Goal: Find specific page/section: Find specific page/section

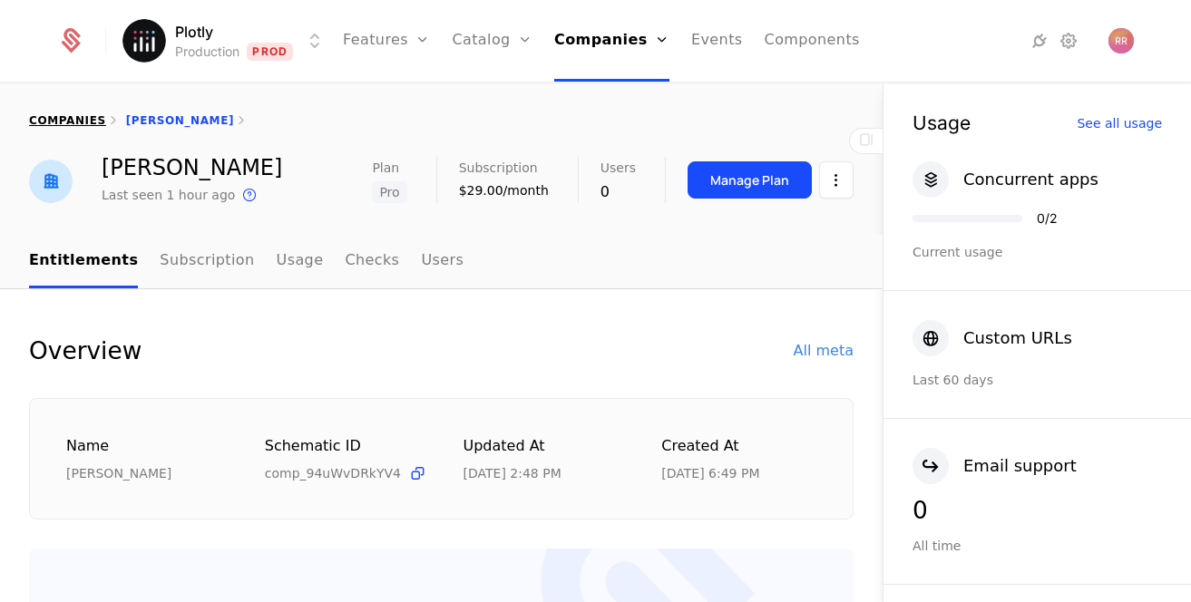
click at [60, 122] on link "companies" at bounding box center [67, 120] width 77 height 13
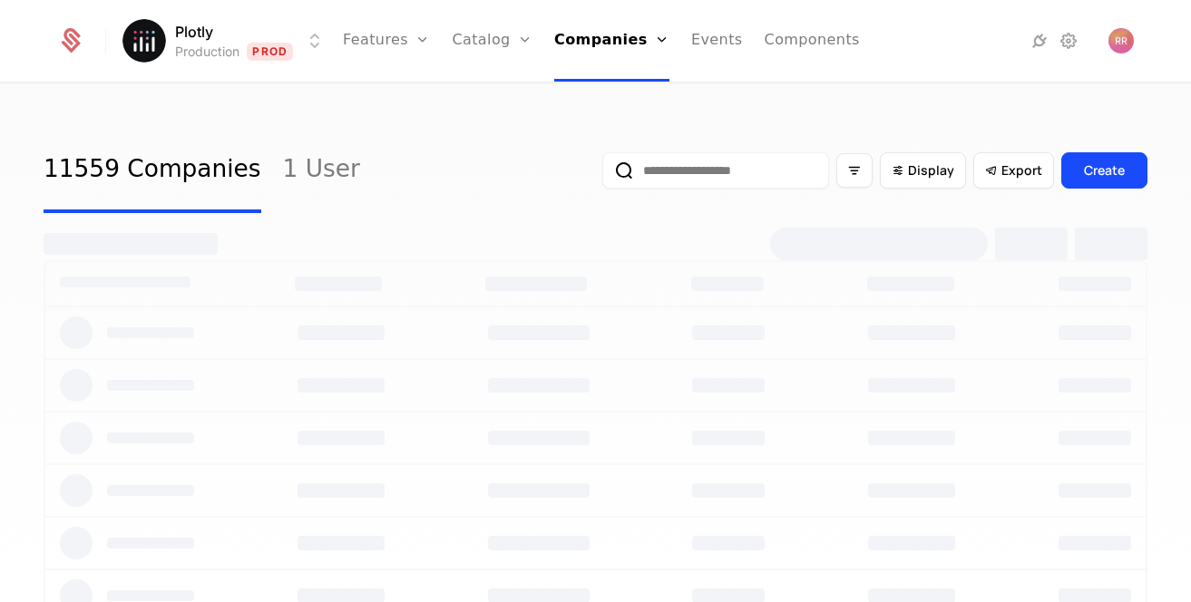
click at [735, 177] on input "email" at bounding box center [715, 170] width 227 height 36
type input "*****"
click at [602, 174] on button "submit" at bounding box center [602, 174] width 0 height 0
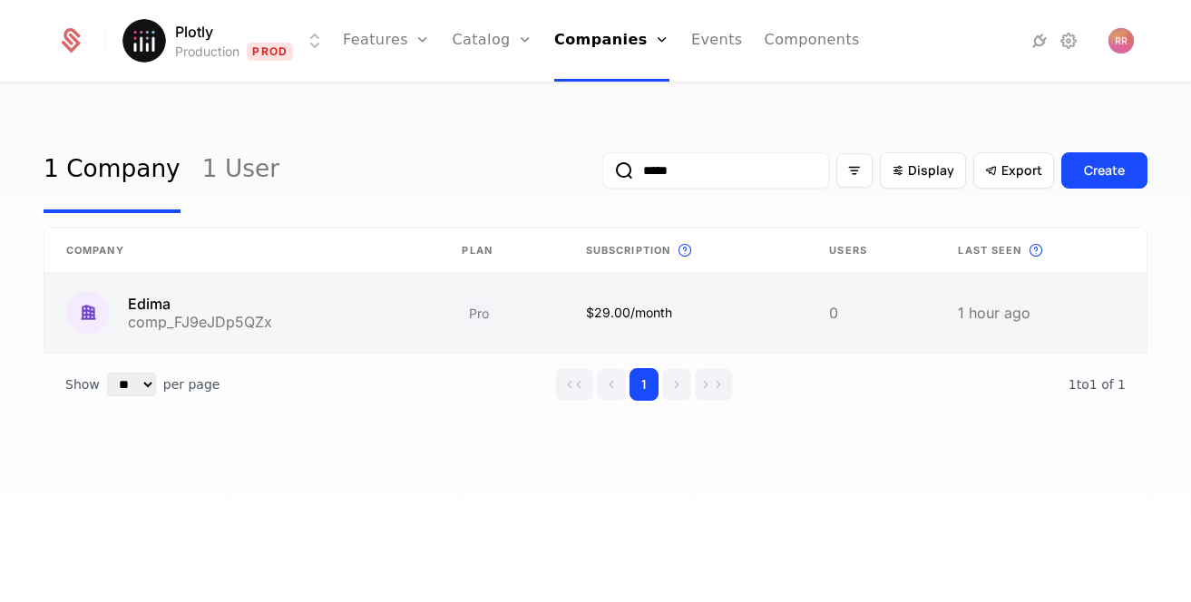
click at [457, 315] on link at bounding box center [501, 313] width 123 height 80
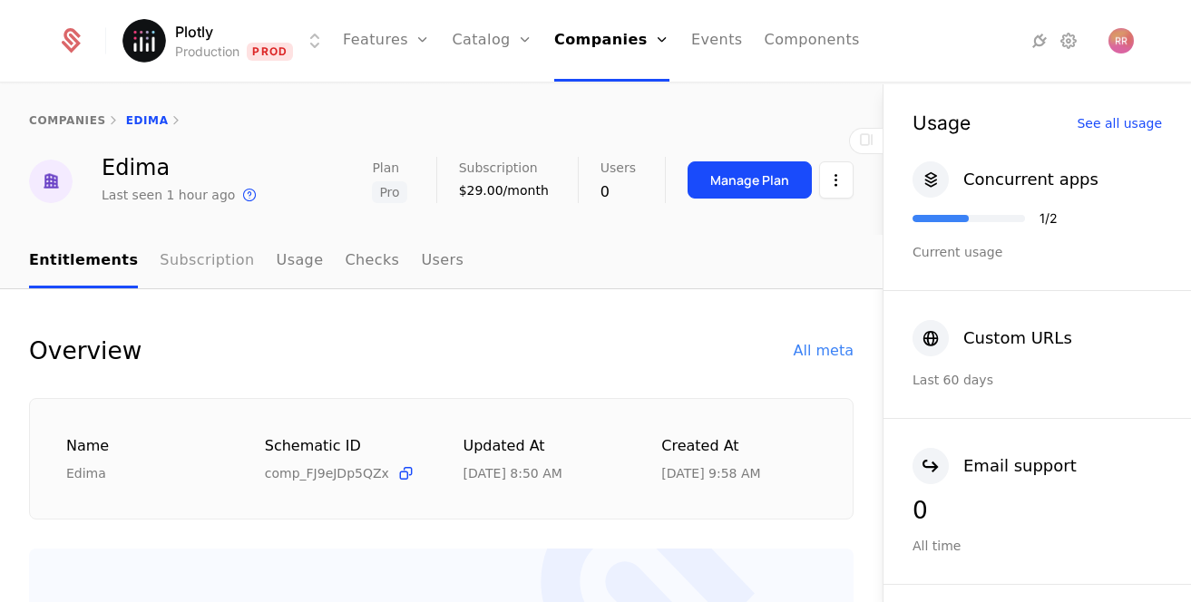
click at [201, 272] on link "Subscription" at bounding box center [207, 262] width 94 height 54
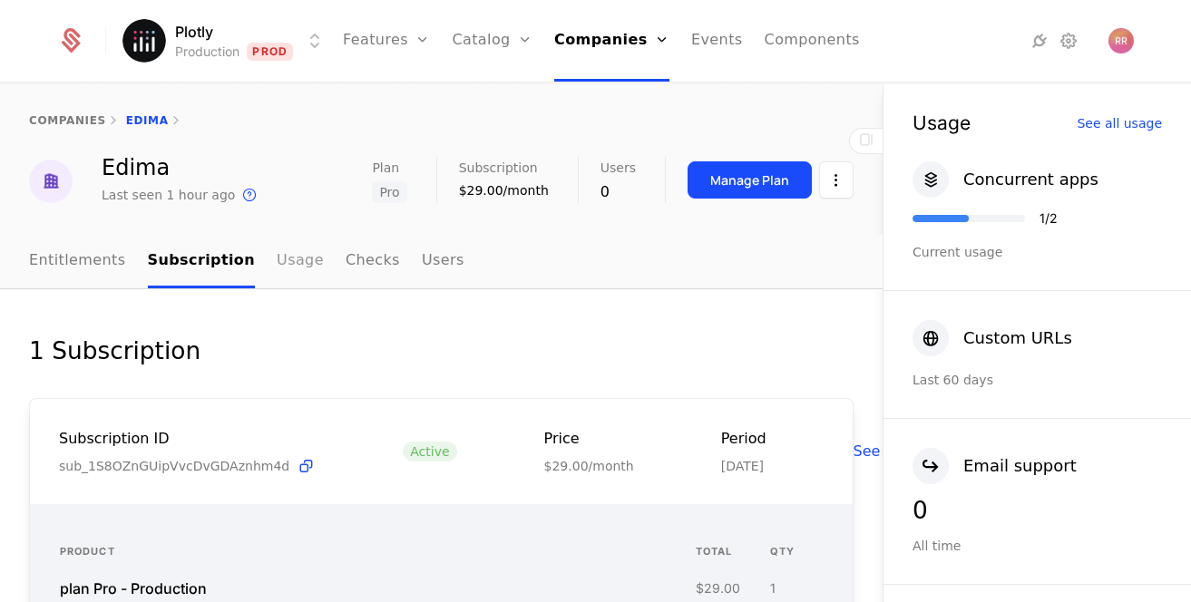
click at [279, 261] on link "Usage" at bounding box center [300, 262] width 47 height 54
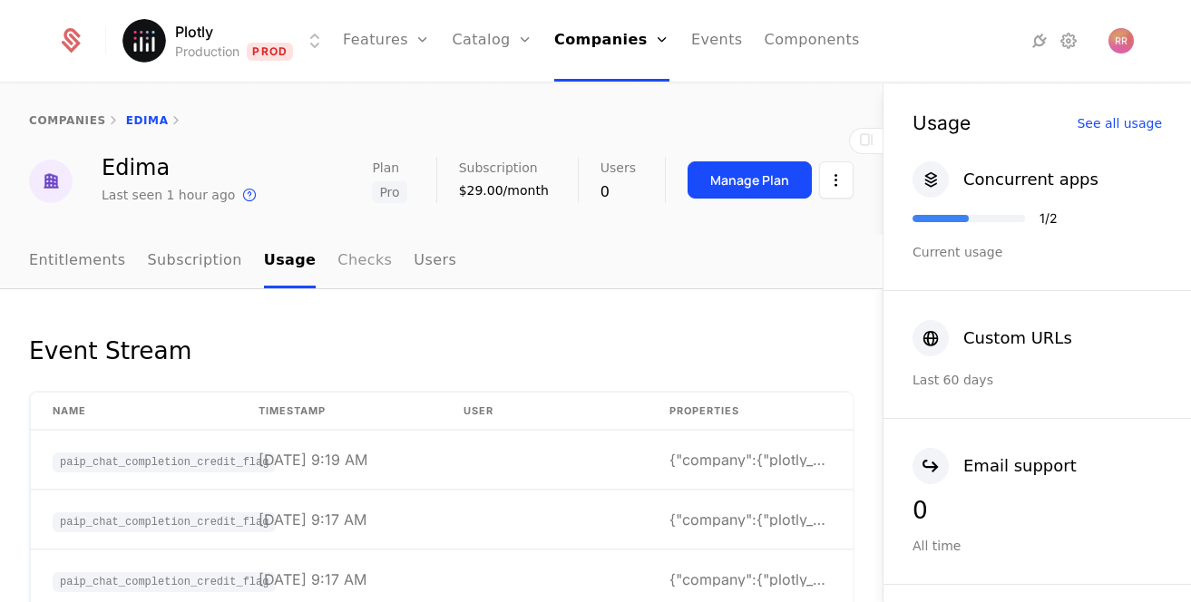
click at [337, 267] on link "Checks" at bounding box center [364, 262] width 54 height 54
click at [415, 268] on link "Users" at bounding box center [436, 262] width 43 height 54
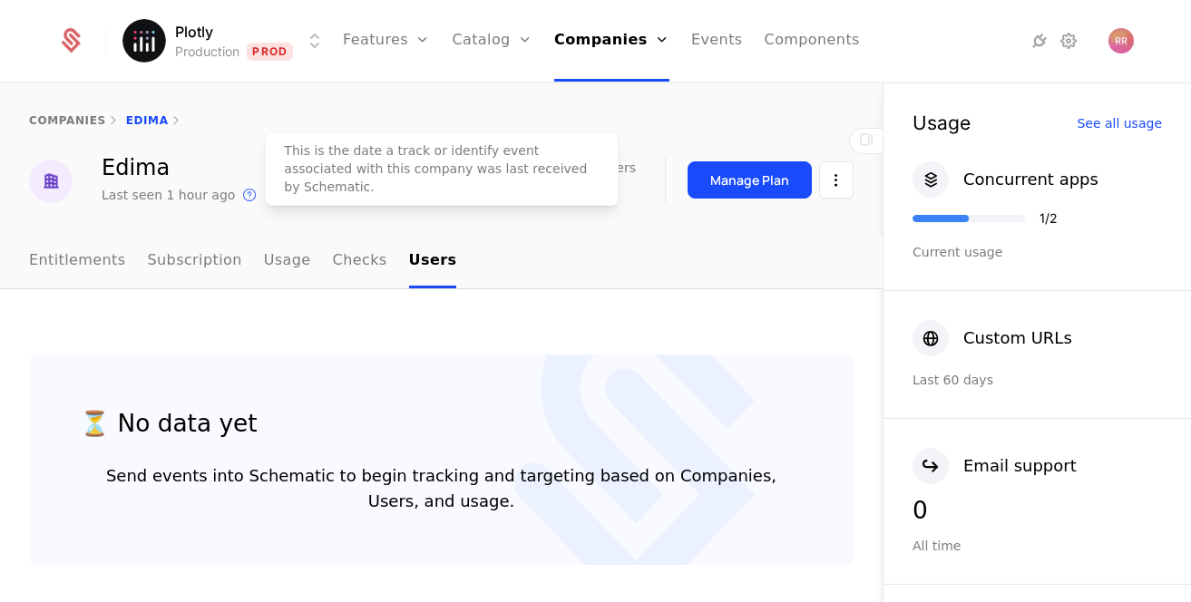
click at [241, 200] on icon at bounding box center [250, 195] width 22 height 22
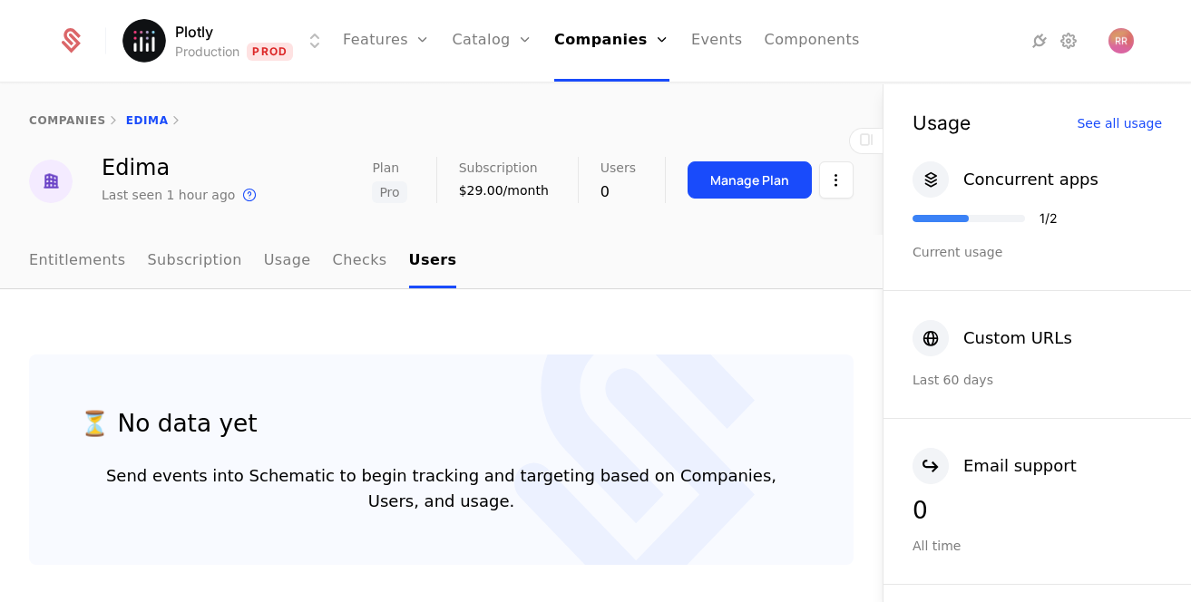
click at [838, 172] on html "Plotly Production Prod Features Features Flags Catalog Plans Add Ons Credits Co…" at bounding box center [595, 301] width 1191 height 602
click at [491, 260] on html "Plotly Production Prod Features Features Flags Catalog Plans Add Ons Credits Co…" at bounding box center [595, 301] width 1191 height 602
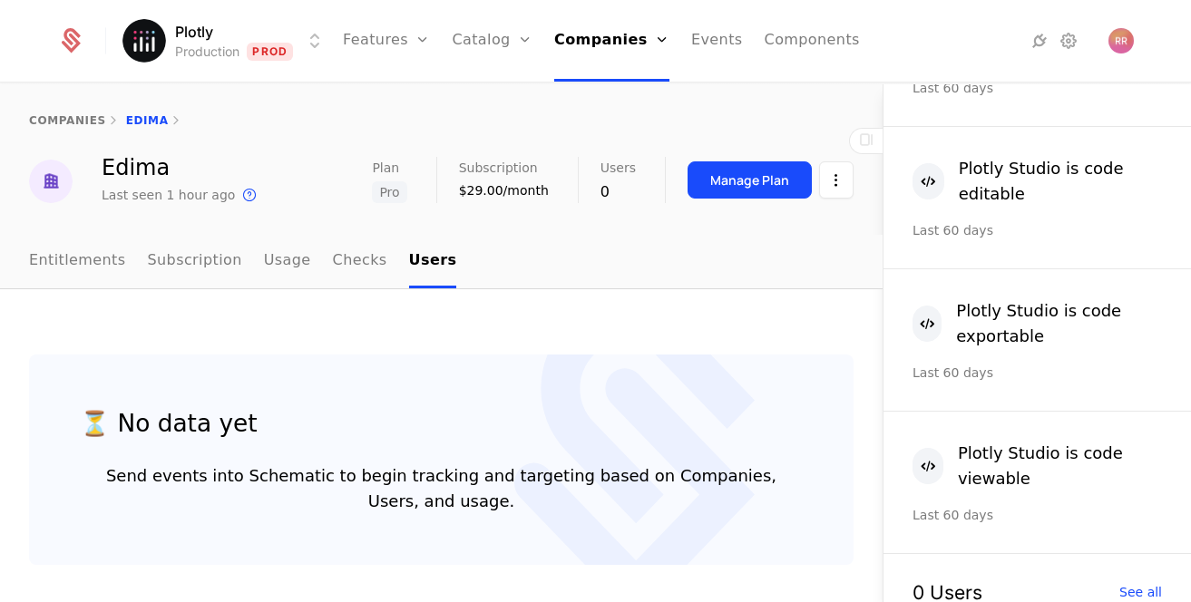
scroll to position [1165, 0]
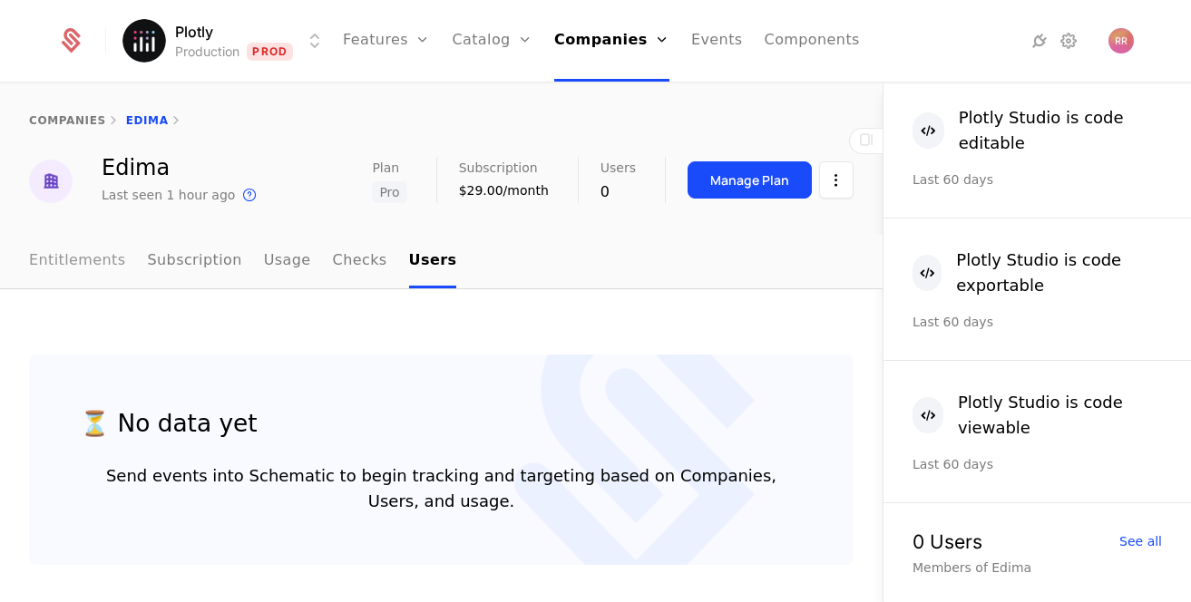
click at [87, 261] on link "Entitlements" at bounding box center [77, 262] width 97 height 54
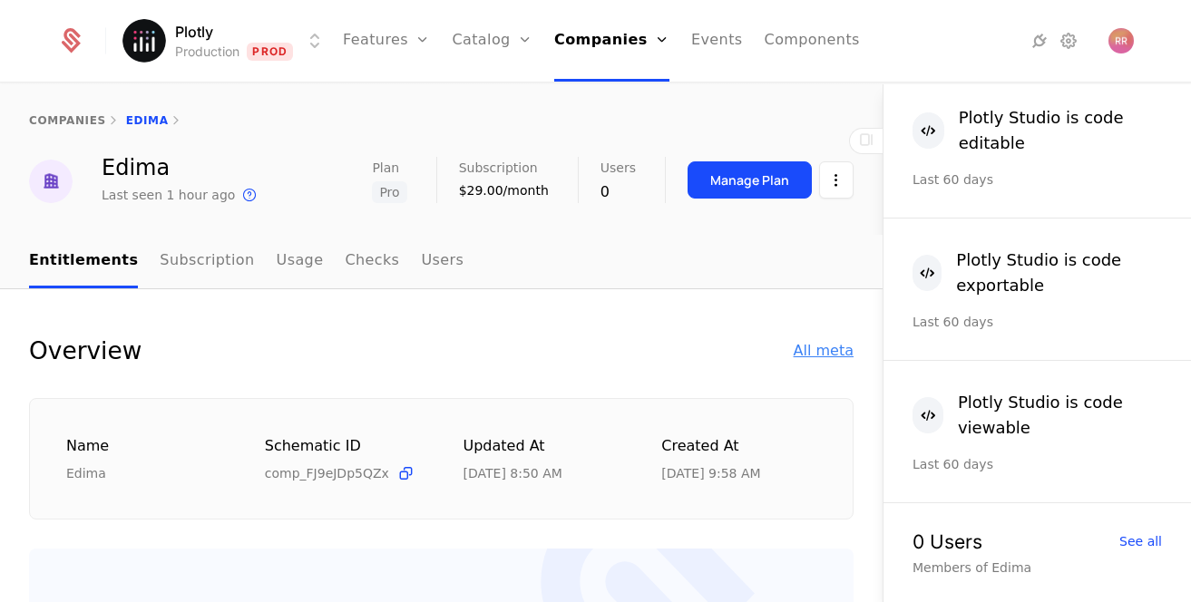
click at [820, 354] on div "All meta" at bounding box center [824, 351] width 60 height 22
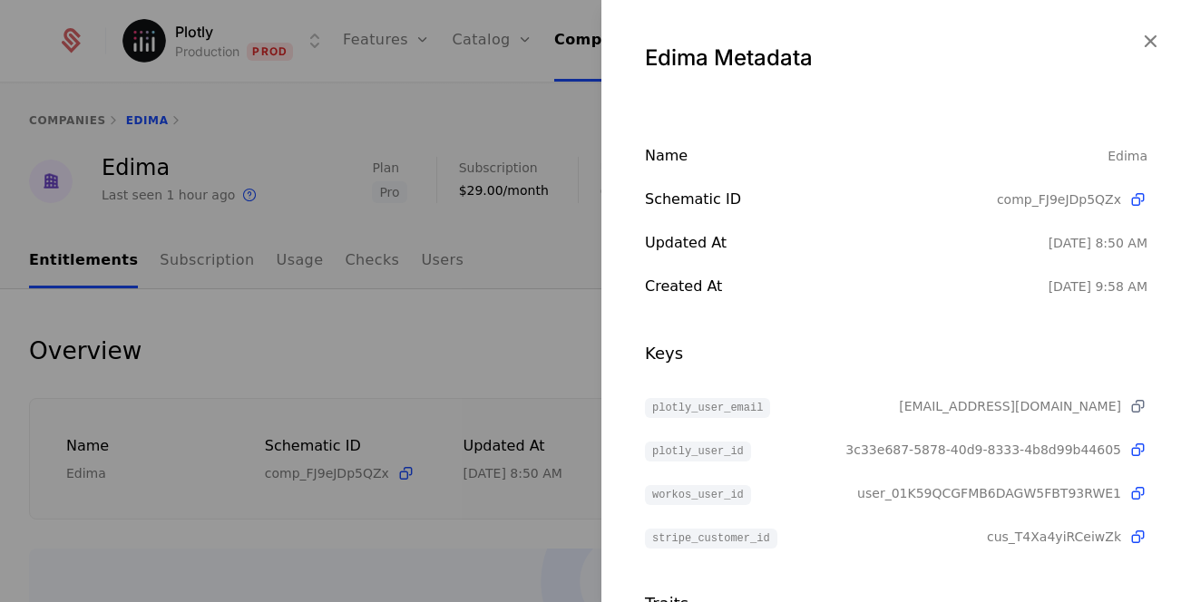
click at [1137, 405] on icon at bounding box center [1137, 406] width 19 height 19
click at [1147, 36] on icon "button" at bounding box center [1150, 41] width 24 height 24
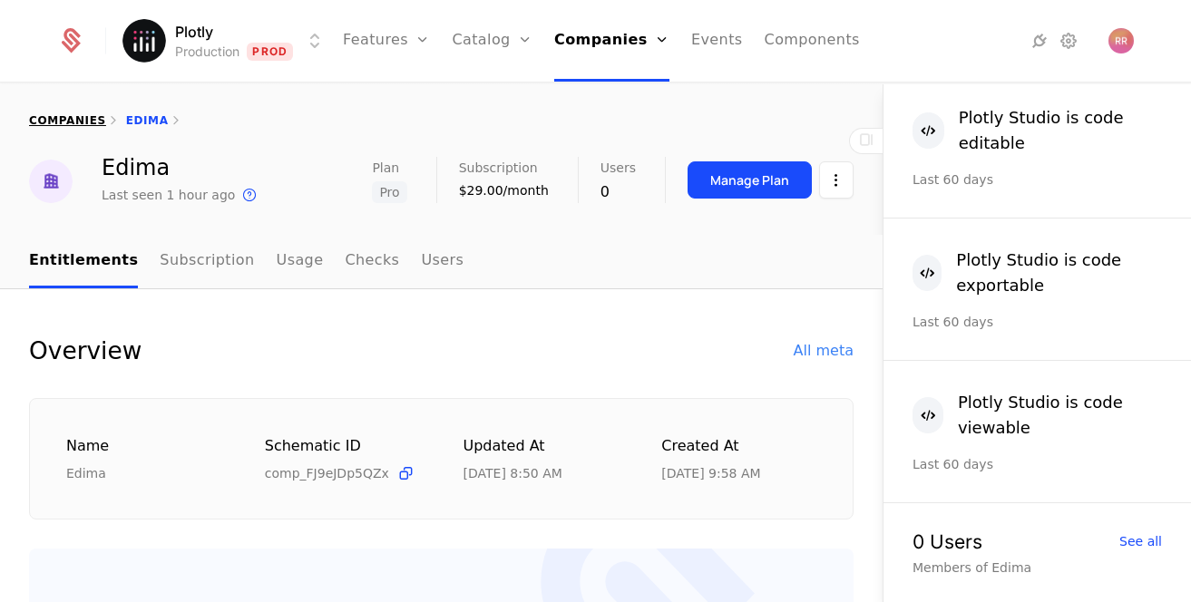
click at [54, 122] on link "companies" at bounding box center [67, 120] width 77 height 13
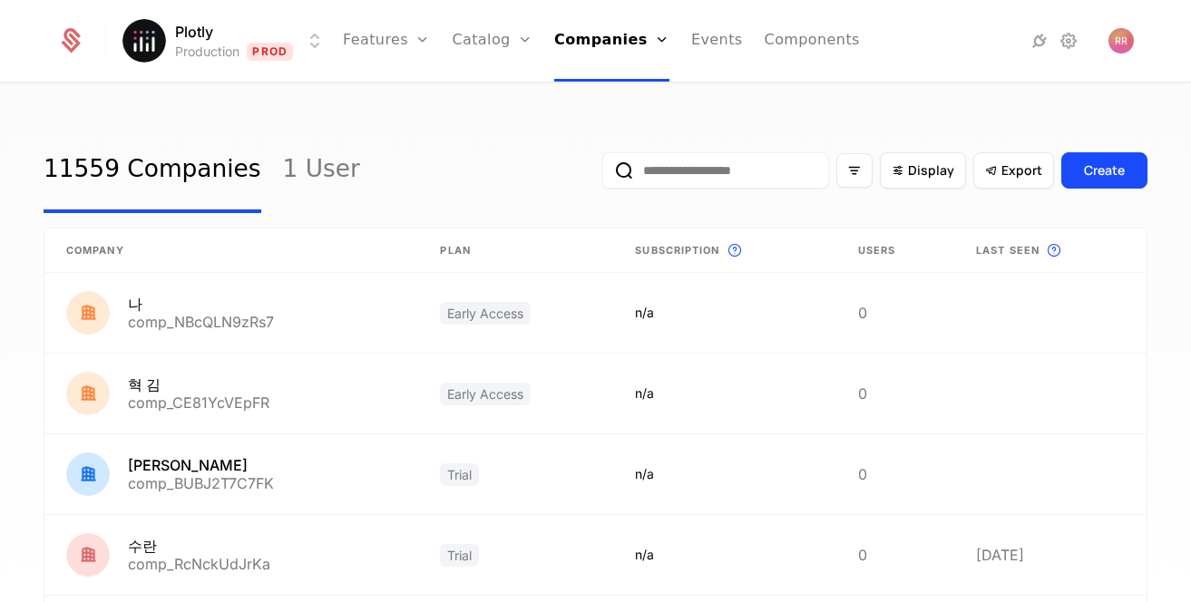
click at [724, 174] on input "email" at bounding box center [715, 170] width 227 height 36
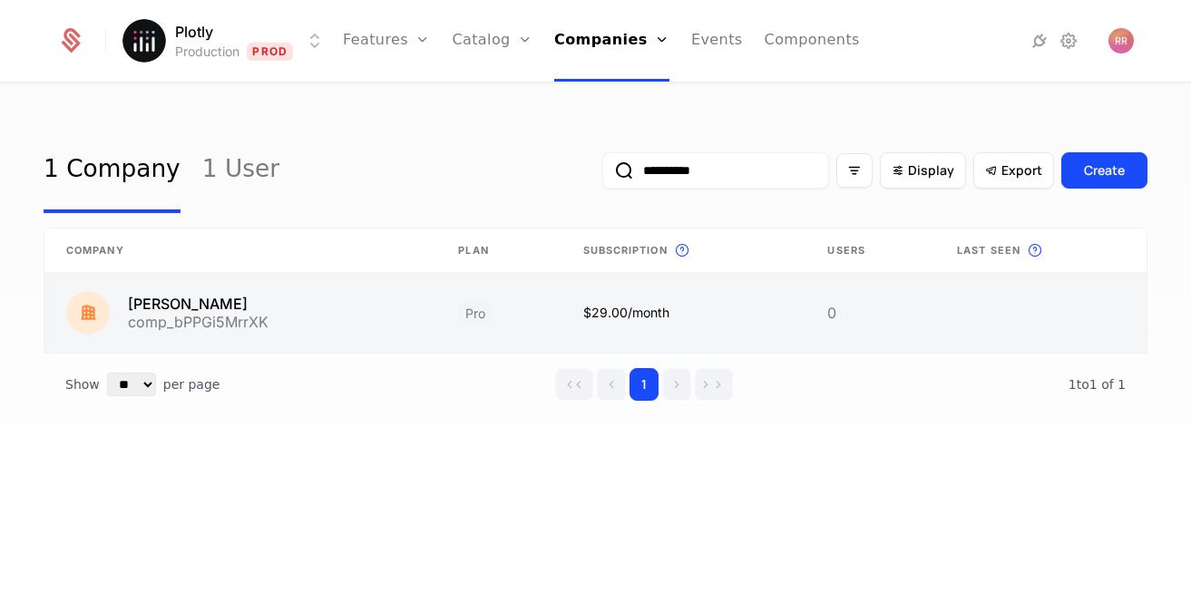
type input "**********"
click at [431, 310] on link at bounding box center [240, 313] width 392 height 80
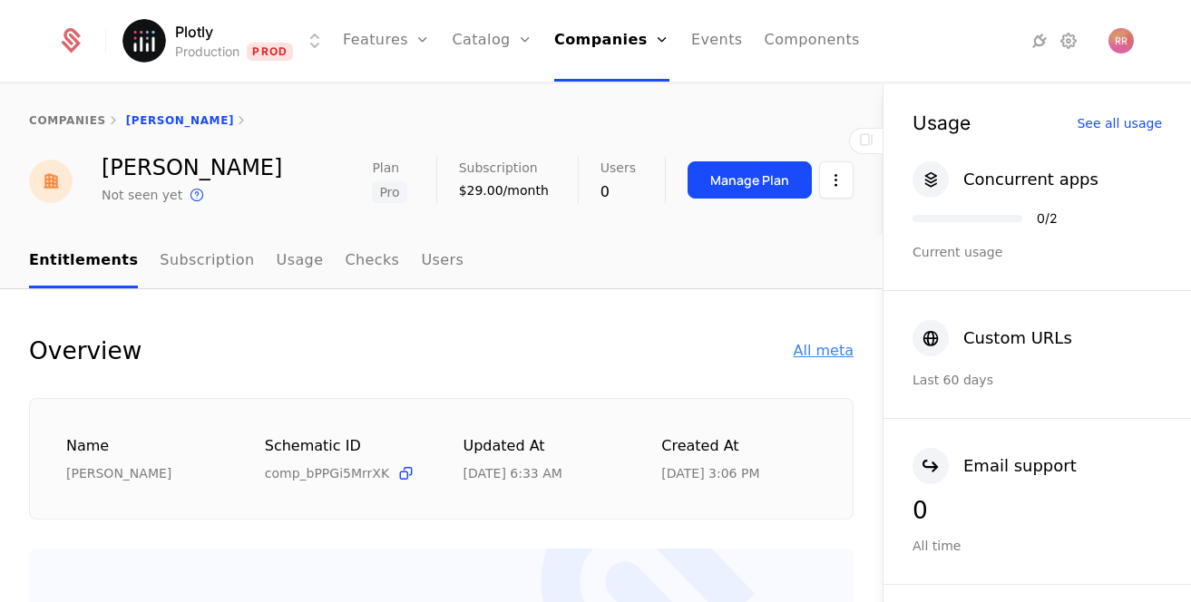
click at [840, 352] on div "All meta" at bounding box center [824, 351] width 60 height 22
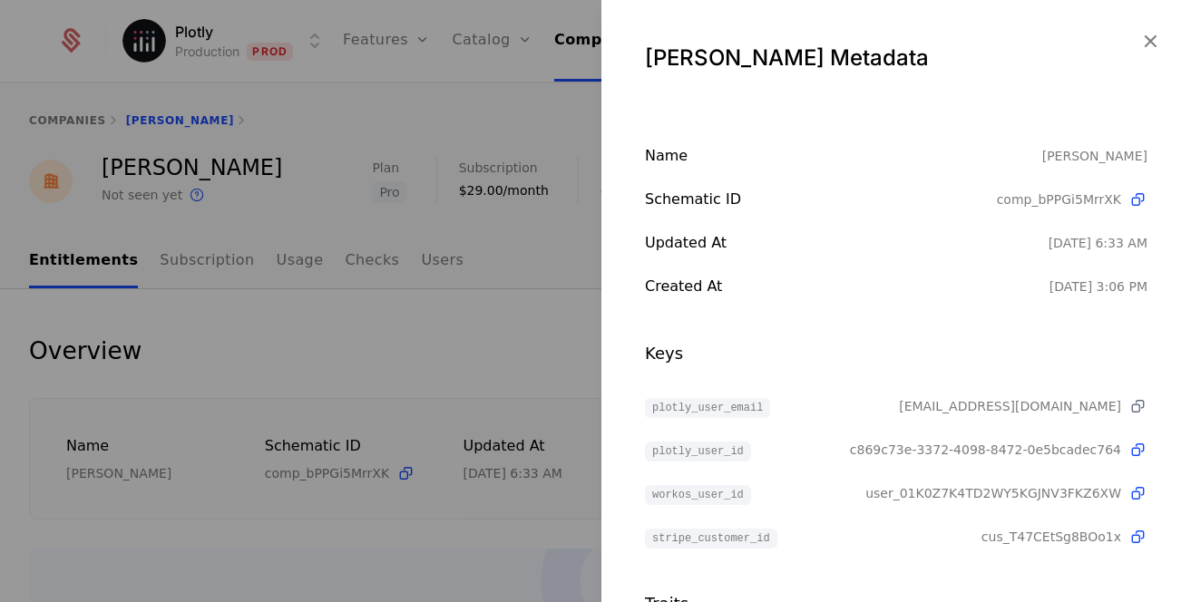
click at [1140, 406] on icon at bounding box center [1137, 406] width 19 height 19
click at [1152, 39] on icon "button" at bounding box center [1150, 41] width 24 height 24
